Goal: Information Seeking & Learning: Learn about a topic

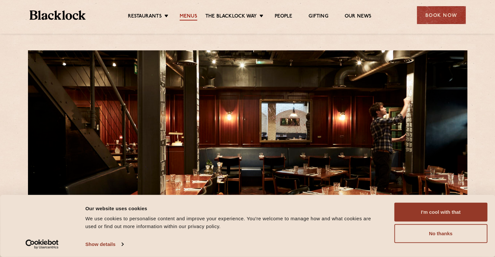
click at [180, 13] on link "Menus" at bounding box center [189, 16] width 18 height 7
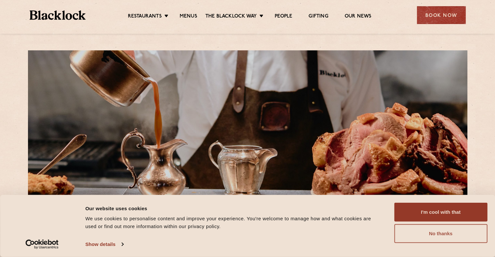
click at [455, 236] on button "No thanks" at bounding box center [440, 234] width 93 height 19
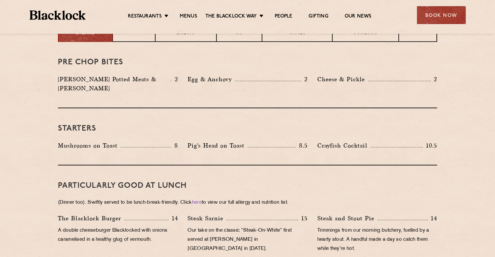
scroll to position [245, 0]
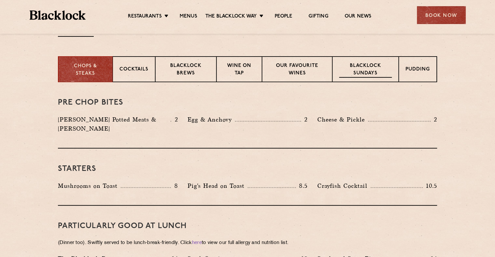
click at [361, 61] on div "Blacklock Sundays" at bounding box center [365, 69] width 66 height 26
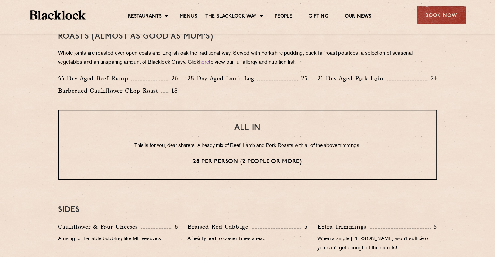
scroll to position [454, 0]
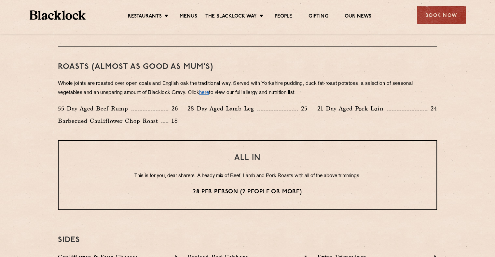
click at [206, 94] on link "here" at bounding box center [204, 92] width 10 height 5
